Goal: Find specific page/section: Find specific page/section

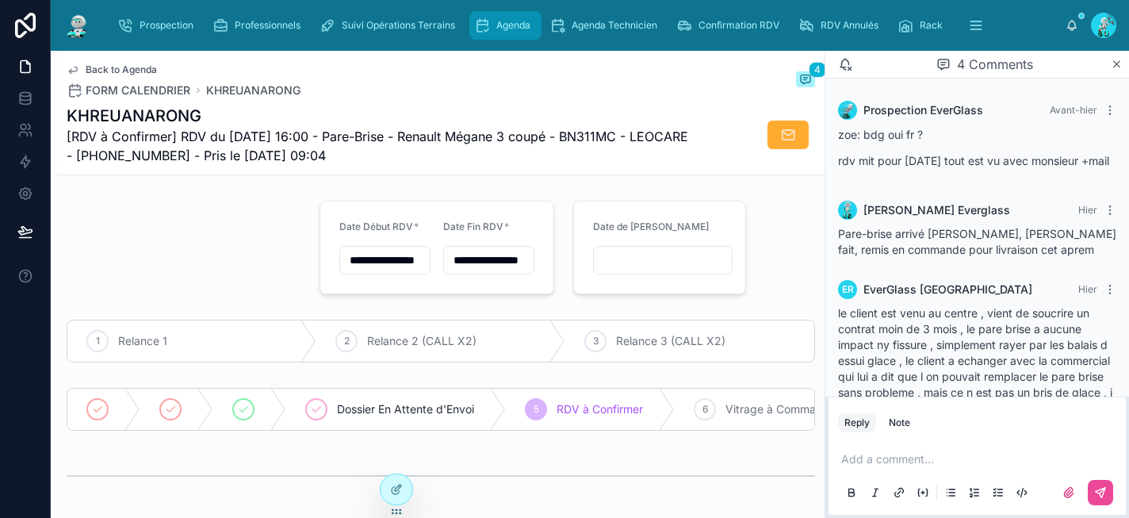
scroll to position [223, 0]
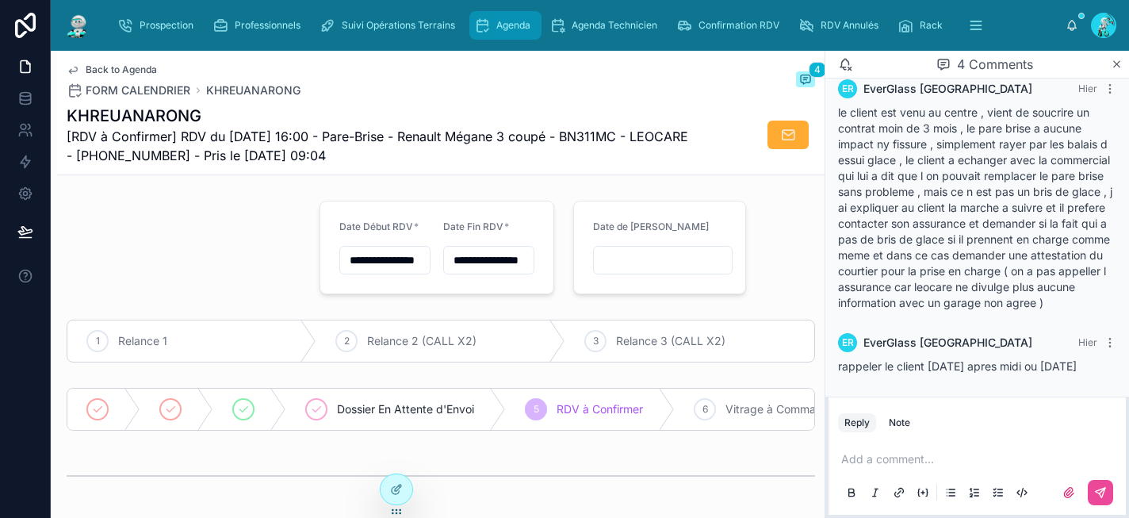
click at [490, 18] on div "Agenda" at bounding box center [505, 25] width 63 height 25
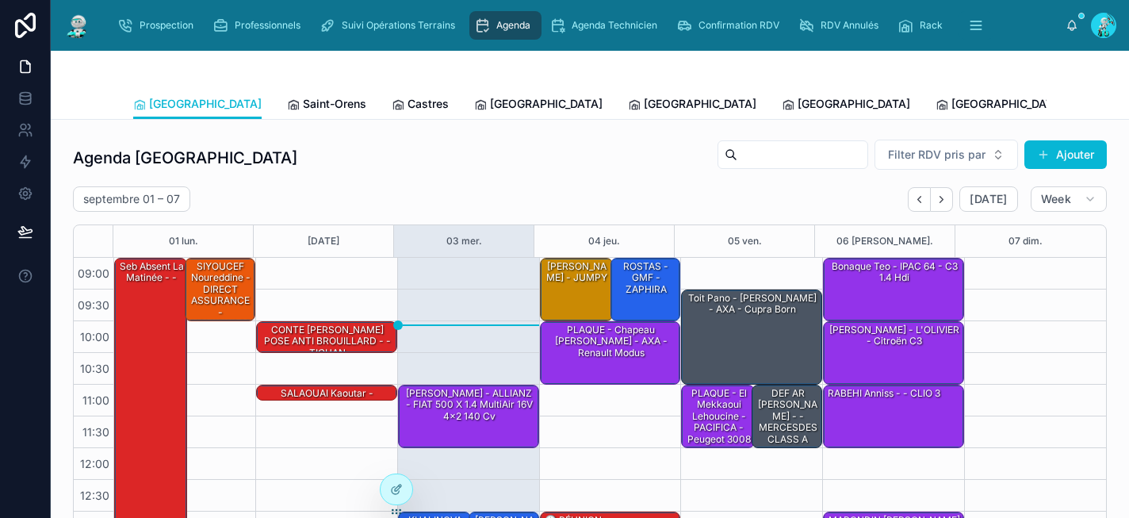
scroll to position [261, 0]
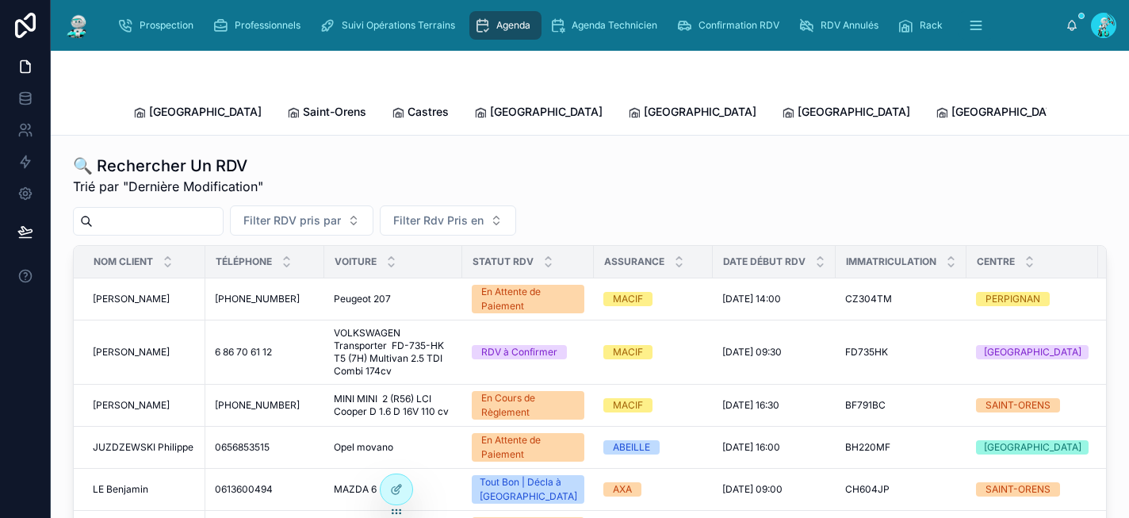
click at [173, 210] on input "text" at bounding box center [158, 221] width 130 height 22
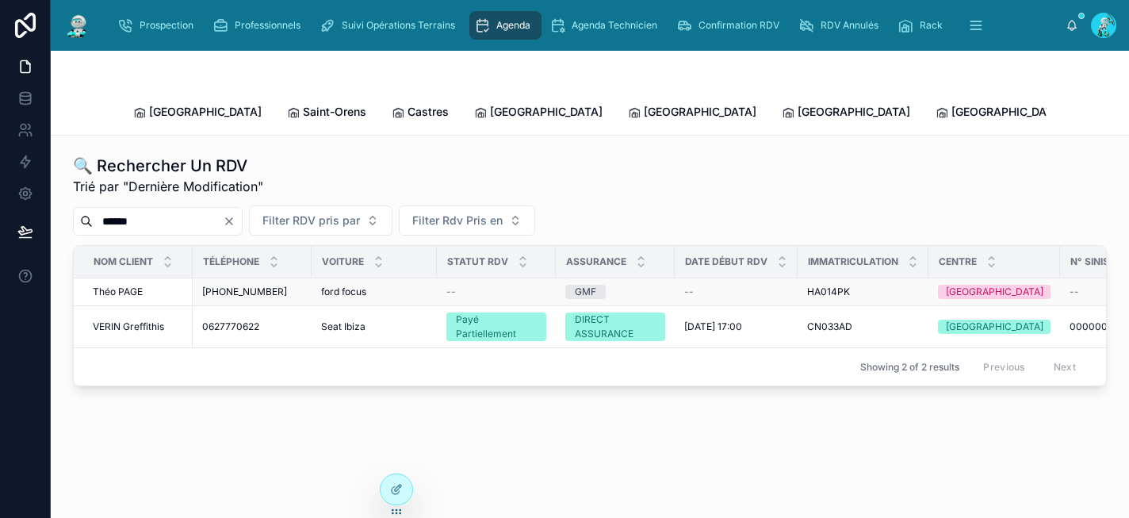
type input "******"
click at [285, 285] on div "+33610294427 +33610294427" at bounding box center [252, 291] width 100 height 13
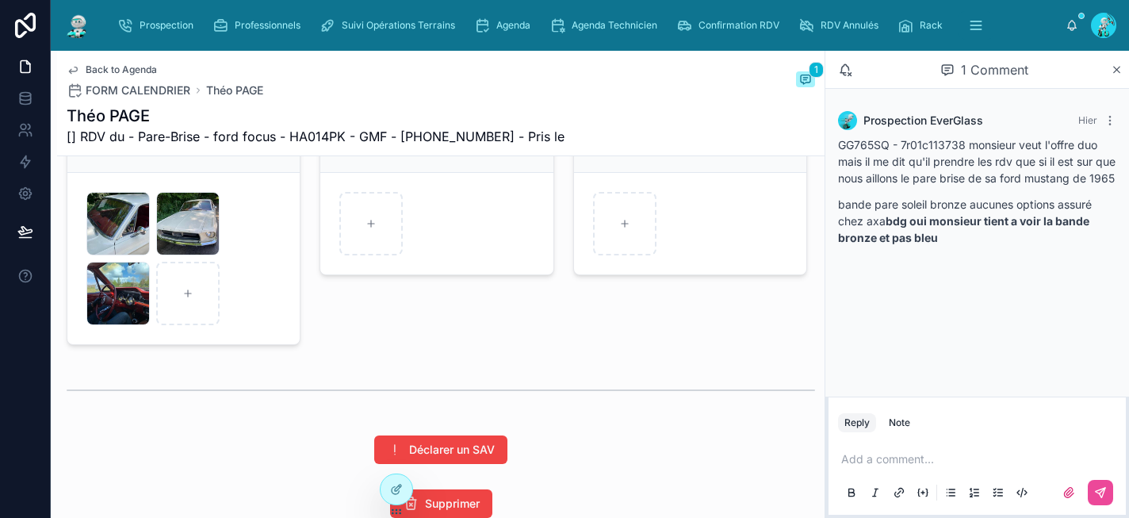
scroll to position [2412, 0]
